Goal: Task Accomplishment & Management: Use online tool/utility

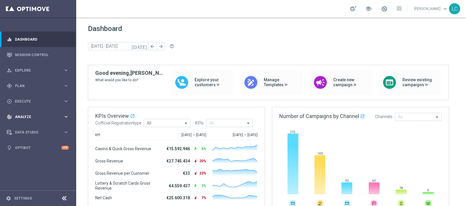
click at [35, 116] on span "Analyze" at bounding box center [39, 117] width 48 height 4
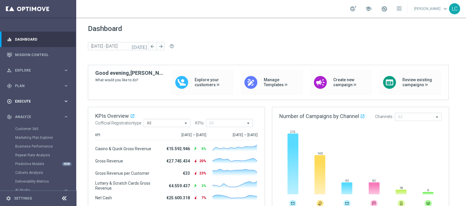
click at [29, 101] on span "Execute" at bounding box center [39, 102] width 48 height 4
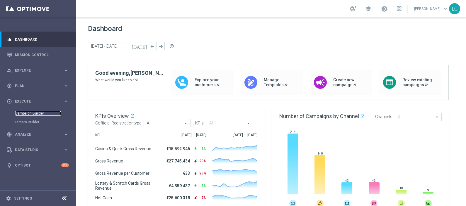
click at [32, 113] on link "Campaign Builder" at bounding box center [38, 113] width 46 height 5
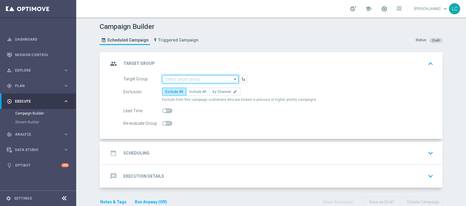
click at [187, 80] on input at bounding box center [200, 79] width 76 height 8
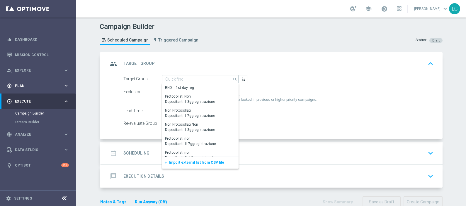
click at [34, 85] on span "Plan" at bounding box center [39, 86] width 48 height 4
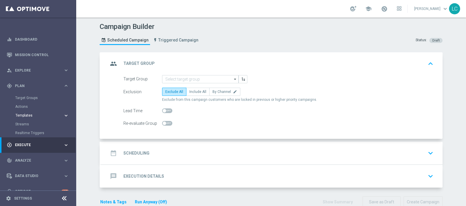
click at [25, 116] on span "Templates" at bounding box center [37, 116] width 42 height 4
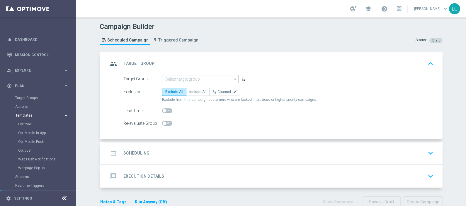
click at [26, 116] on span "Templates" at bounding box center [37, 116] width 42 height 4
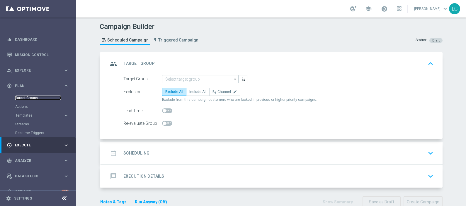
click at [28, 96] on link "Target Groups" at bounding box center [38, 98] width 46 height 5
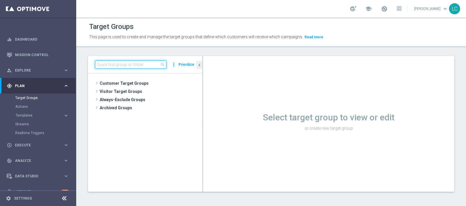
click at [155, 68] on input at bounding box center [130, 65] width 71 height 8
click at [175, 64] on icon "more_vert" at bounding box center [174, 65] width 6 height 8
click at [119, 64] on input at bounding box center [130, 65] width 71 height 8
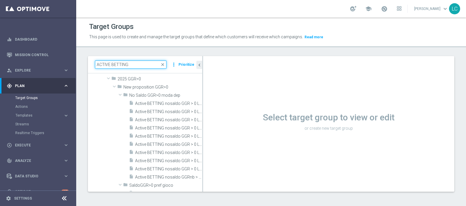
scroll to position [329, 0]
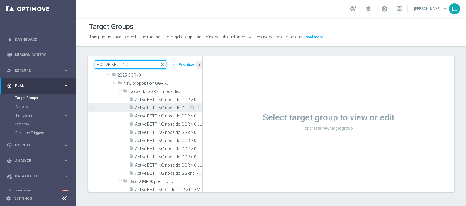
type input "ACTIVE BETTING"
click at [150, 106] on span "Active BETTING nosaldo GGR > 0 L3M Bonus Ratio<0,2 dep rank H" at bounding box center [162, 108] width 54 height 5
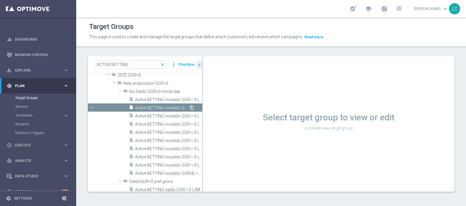
click at [189, 108] on icon "content_copy" at bounding box center [191, 108] width 5 height 5
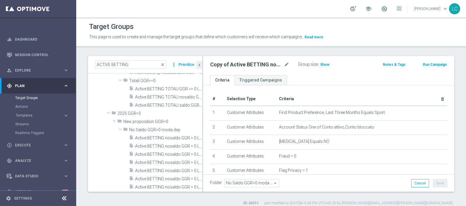
click at [372, 101] on th "Criteria delete_forever" at bounding box center [361, 99] width 171 height 13
click at [372, 97] on icon "delete_forever" at bounding box center [442, 99] width 5 height 5
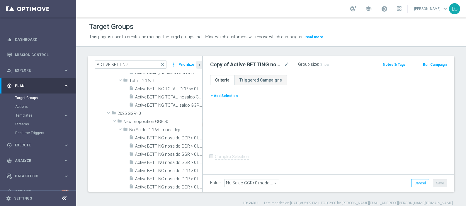
click at [223, 95] on button "+ Add Selection" at bounding box center [224, 96] width 28 height 6
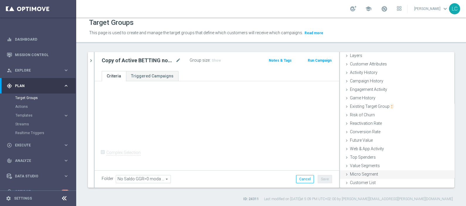
scroll to position [5, 0]
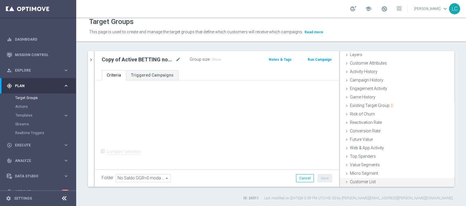
click at [358, 165] on span "Customer List" at bounding box center [363, 182] width 26 height 5
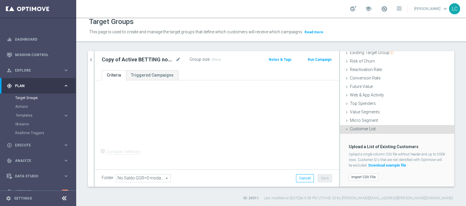
scroll to position [39, 0]
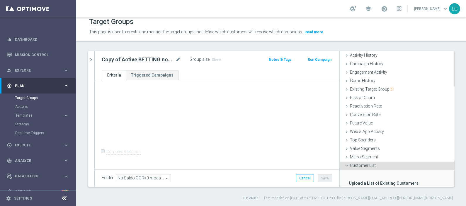
click at [363, 164] on span "Customer List" at bounding box center [363, 165] width 26 height 5
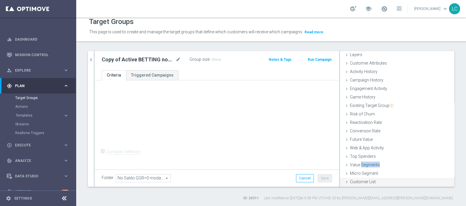
click at [363, 164] on span "Value Segments" at bounding box center [365, 165] width 30 height 5
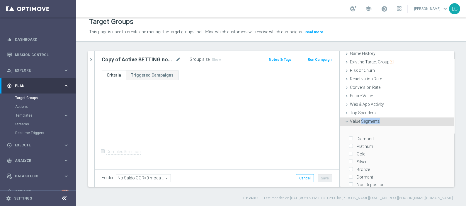
scroll to position [100, 0]
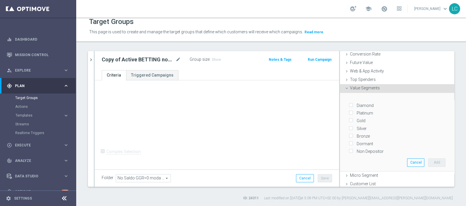
click at [354, 87] on span "Value Segments" at bounding box center [365, 88] width 30 height 5
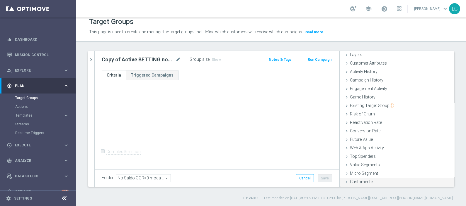
click at [356, 165] on span "Customer List" at bounding box center [363, 182] width 26 height 5
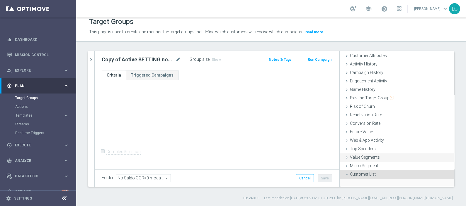
scroll to position [76, 0]
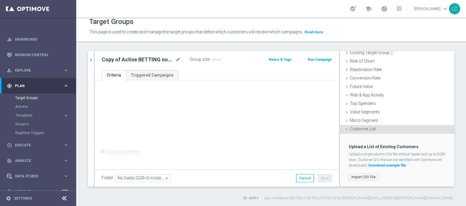
click at [354, 165] on label "Import CSV File" at bounding box center [363, 177] width 30 height 7
click at [0, 0] on input "Import CSV File" at bounding box center [0, 0] width 0 height 0
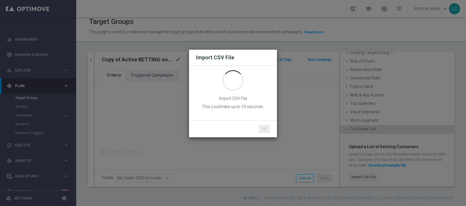
scroll to position [0, 0]
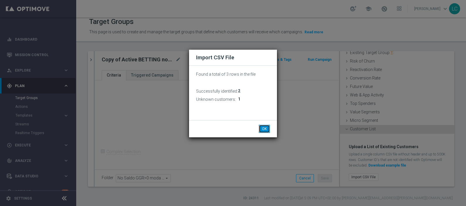
click at [264, 126] on button "OK" at bounding box center [264, 129] width 11 height 8
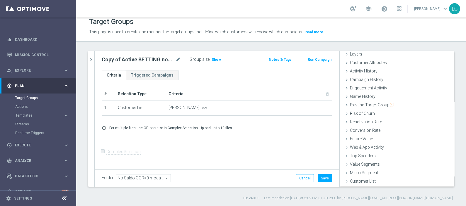
scroll to position [23, 0]
click at [216, 59] on span "Show" at bounding box center [215, 60] width 9 height 4
click at [178, 57] on icon "mode_edit" at bounding box center [177, 59] width 5 height 7
type input "[PERSON_NAME] TEST BETTING TALENT"
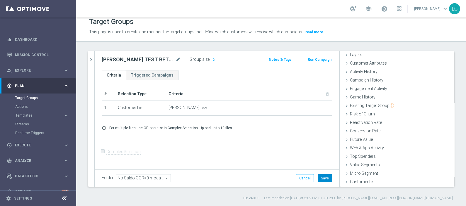
click at [321, 165] on button "Save" at bounding box center [324, 179] width 14 height 8
click at [307, 59] on button "Run Campaign" at bounding box center [319, 60] width 25 height 6
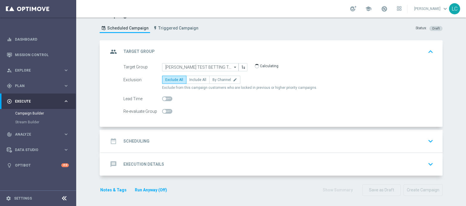
scroll to position [12, 0]
click at [196, 79] on span "Include All" at bounding box center [197, 80] width 17 height 4
click at [193, 79] on input "Include All" at bounding box center [191, 81] width 4 height 4
radio input "true"
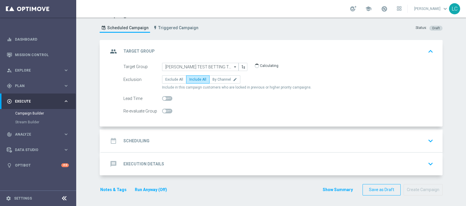
click at [196, 137] on div "date_range Scheduling keyboard_arrow_down" at bounding box center [271, 141] width 327 height 11
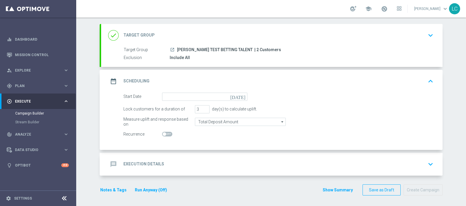
scroll to position [29, 0]
click at [188, 101] on form "Start Date [DATE] Lock customers for a duration of 3 day(s) to calculate uplift…" at bounding box center [278, 115] width 310 height 46
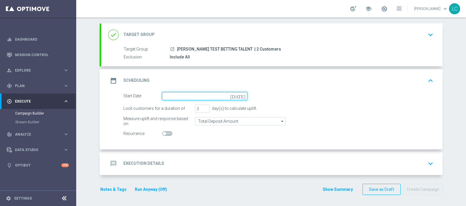
click at [189, 98] on input at bounding box center [204, 96] width 85 height 8
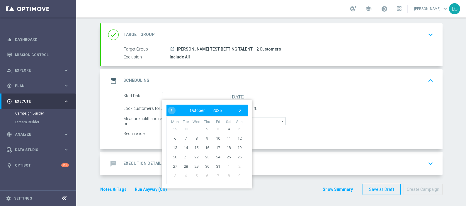
click at [212, 126] on td "3" at bounding box center [217, 128] width 11 height 9
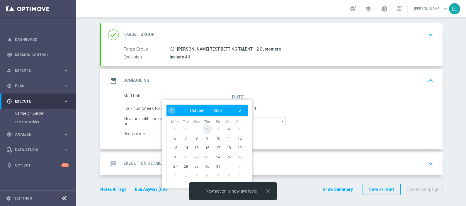
click at [206, 127] on span "2" at bounding box center [206, 128] width 9 height 9
type input "[DATE]"
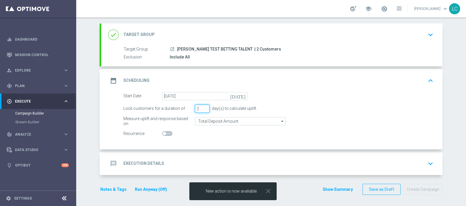
click at [203, 108] on input "2" at bounding box center [202, 109] width 15 height 8
type input "1"
click at [203, 108] on input "1" at bounding box center [202, 109] width 15 height 8
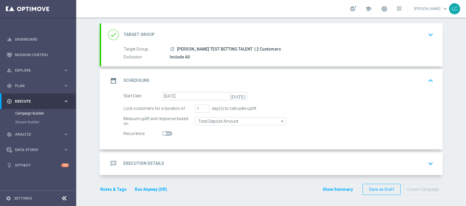
click at [215, 154] on div "message Execution Details keyboard_arrow_down" at bounding box center [271, 164] width 341 height 23
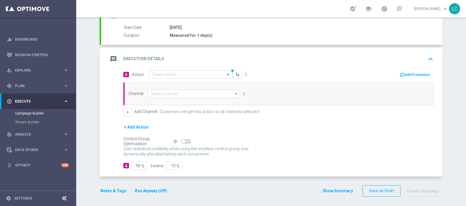
scroll to position [95, 0]
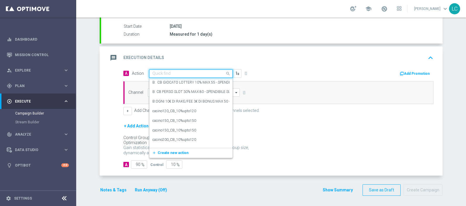
click at [178, 71] on input "text" at bounding box center [184, 73] width 65 height 5
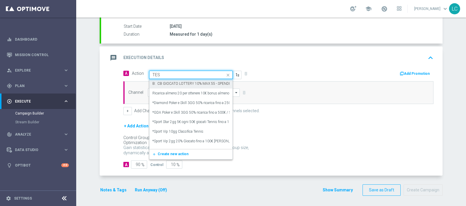
type input "TEST"
click at [189, 53] on div "message Execution Details keyboard_arrow_up" at bounding box center [271, 57] width 327 height 11
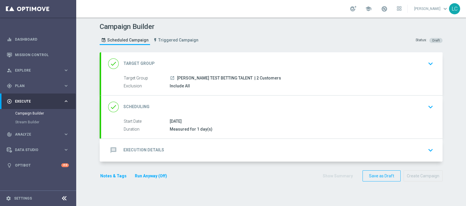
scroll to position [0, 0]
click at [195, 154] on div "message Execution Details keyboard_arrow_down" at bounding box center [271, 150] width 327 height 11
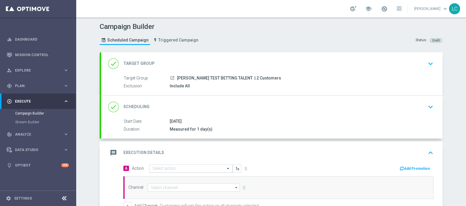
click at [175, 165] on input "text" at bounding box center [184, 169] width 65 height 5
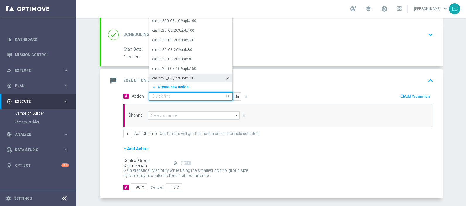
scroll to position [73, 0]
type input "TEST"
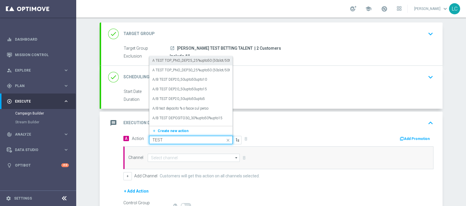
scroll to position [0, 0]
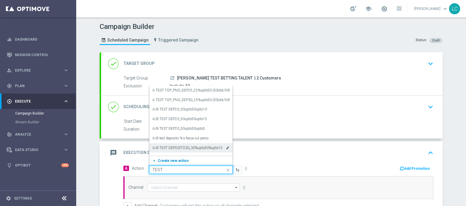
click at [173, 160] on span "Create new action" at bounding box center [173, 161] width 31 height 4
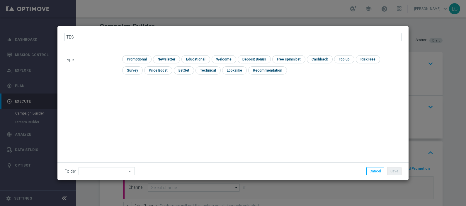
type input "TEST"
click at [138, 57] on input "checkbox" at bounding box center [136, 59] width 28 height 8
checkbox input "true"
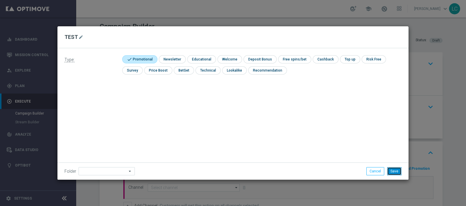
click at [372, 165] on button "Save" at bounding box center [394, 171] width 14 height 8
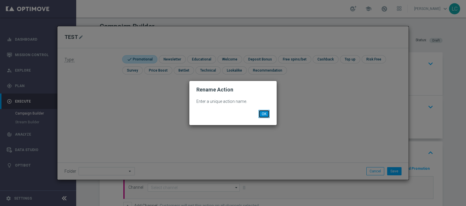
click at [263, 115] on button "OK" at bounding box center [263, 114] width 11 height 8
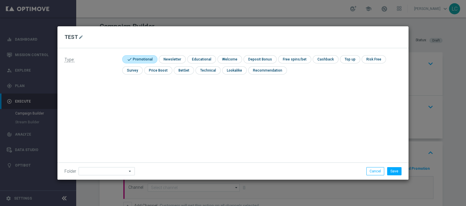
click at [72, 54] on div "Type: check Promotional check Newsletter check Educational check Welcome check …" at bounding box center [232, 67] width 351 height 38
click at [78, 37] on button "mode_edit" at bounding box center [81, 37] width 7 height 7
click at [81, 37] on input "TEST" at bounding box center [232, 37] width 337 height 8
type input "TEST0210"
click at [372, 165] on button "Save" at bounding box center [394, 171] width 14 height 8
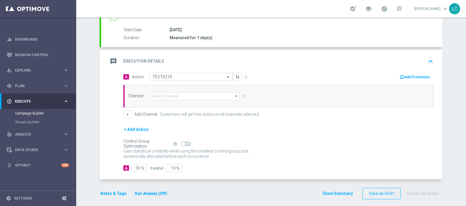
scroll to position [95, 0]
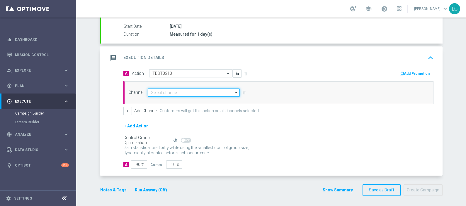
click at [179, 94] on input at bounding box center [194, 93] width 92 height 8
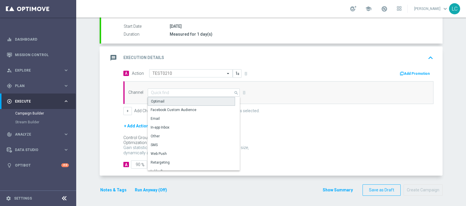
click at [174, 100] on div "Optimail" at bounding box center [191, 101] width 87 height 9
type input "Optimail"
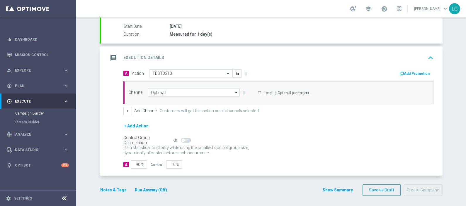
click at [372, 72] on button "Add Promotion" at bounding box center [415, 74] width 32 height 6
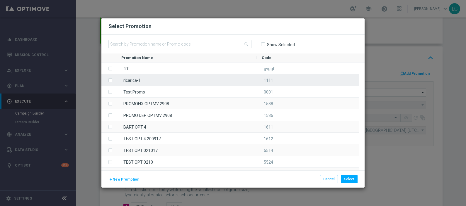
type input "Sisal Marketing"
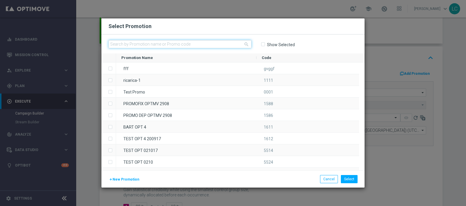
click at [160, 44] on input "text" at bounding box center [179, 44] width 143 height 8
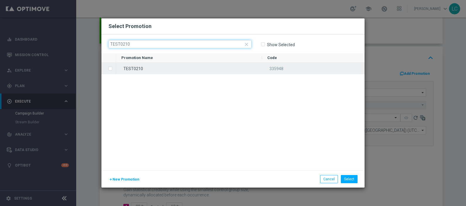
type input "TEST0210"
click at [117, 67] on div "TEST0210" at bounding box center [189, 68] width 146 height 11
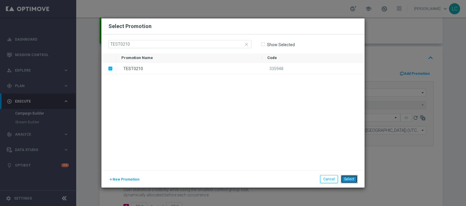
click at [351, 165] on button "Select" at bounding box center [349, 179] width 17 height 8
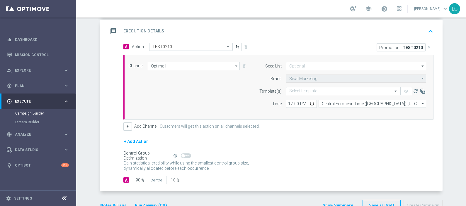
scroll to position [132, 0]
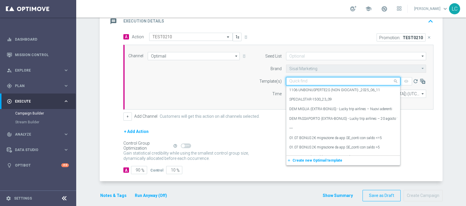
click at [317, 80] on input "text" at bounding box center [337, 81] width 96 height 5
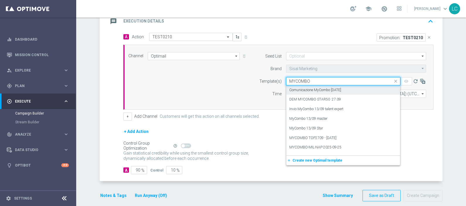
click at [301, 88] on label "Comunicazione MyCombo [DATE]" at bounding box center [315, 90] width 52 height 5
type input "MYCOMBO"
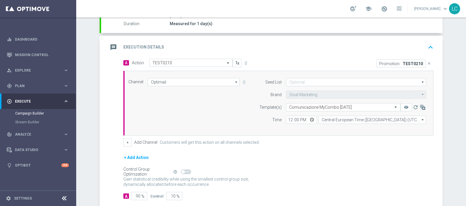
scroll to position [95, 0]
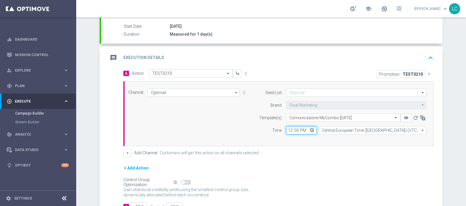
click at [287, 127] on input "12:00" at bounding box center [301, 130] width 31 height 8
type input "17:15"
click at [247, 116] on div "Channel Optimail Optimail arrow_drop_down Show Selected 1 of 20 Optimail" at bounding box center [277, 114] width 306 height 50
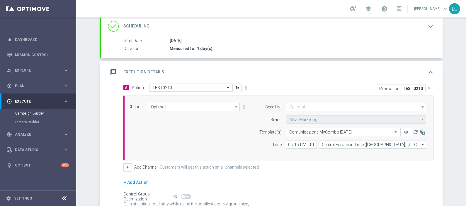
scroll to position [22, 0]
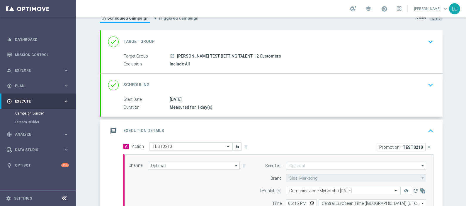
click at [372, 81] on icon "keyboard_arrow_down" at bounding box center [430, 85] width 9 height 9
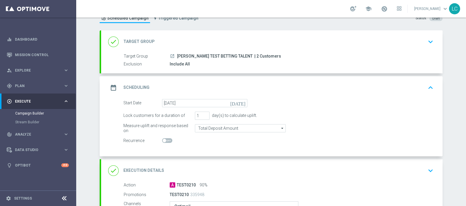
click at [372, 84] on icon "keyboard_arrow_up" at bounding box center [430, 87] width 9 height 9
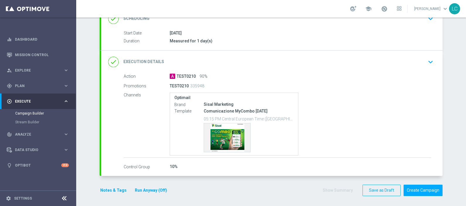
scroll to position [89, 0]
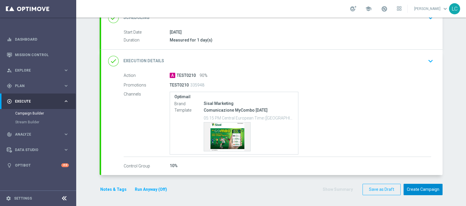
click at [372, 165] on button "Create Campaign" at bounding box center [422, 189] width 39 height 11
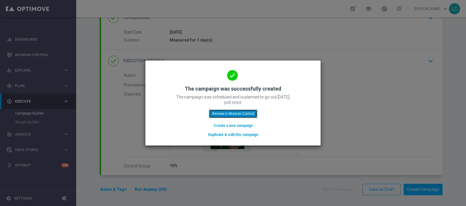
click at [229, 114] on button "Review in Mission Control" at bounding box center [233, 114] width 48 height 8
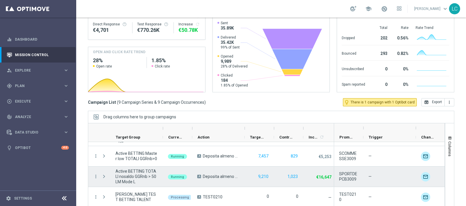
scroll to position [86, 0]
